Goal: Task Accomplishment & Management: Use online tool/utility

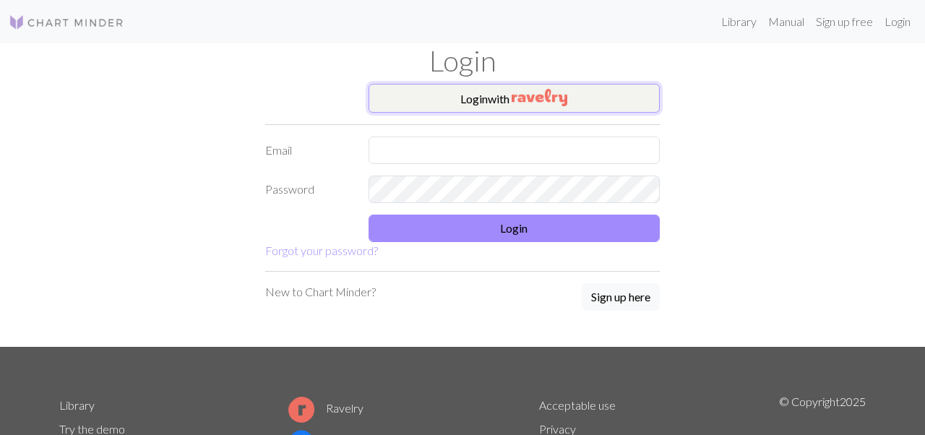
click at [593, 97] on button "Login with" at bounding box center [515, 98] width 292 height 29
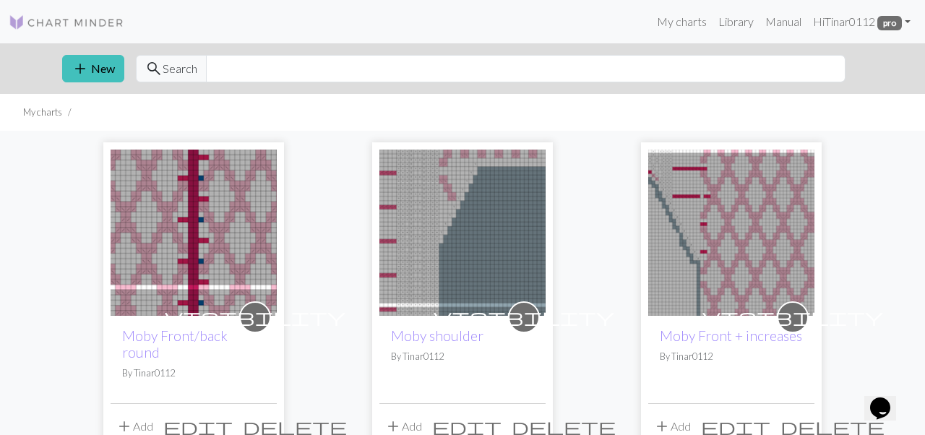
click at [254, 215] on img at bounding box center [194, 233] width 166 height 166
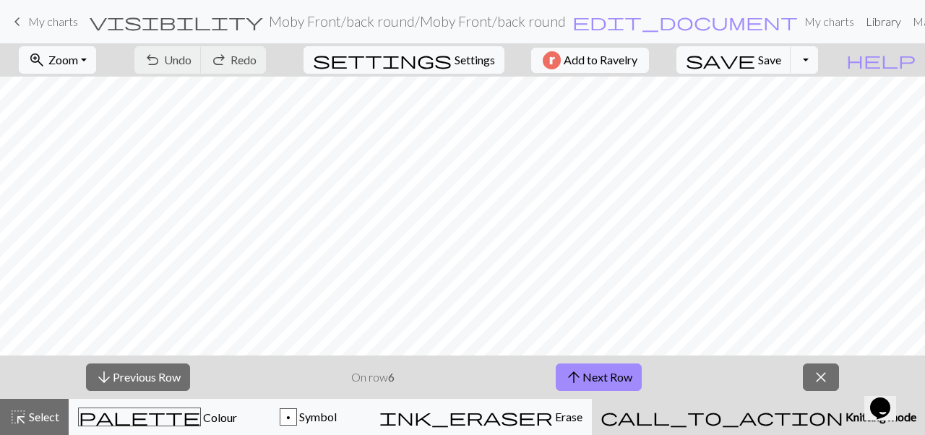
scroll to position [249, 0]
click at [578, 370] on span "arrow_upward" at bounding box center [573, 377] width 17 height 20
click at [791, 67] on button "save Save Save" at bounding box center [734, 59] width 115 height 27
click at [755, 58] on span "save" at bounding box center [720, 60] width 69 height 20
